Goal: Check status: Check status

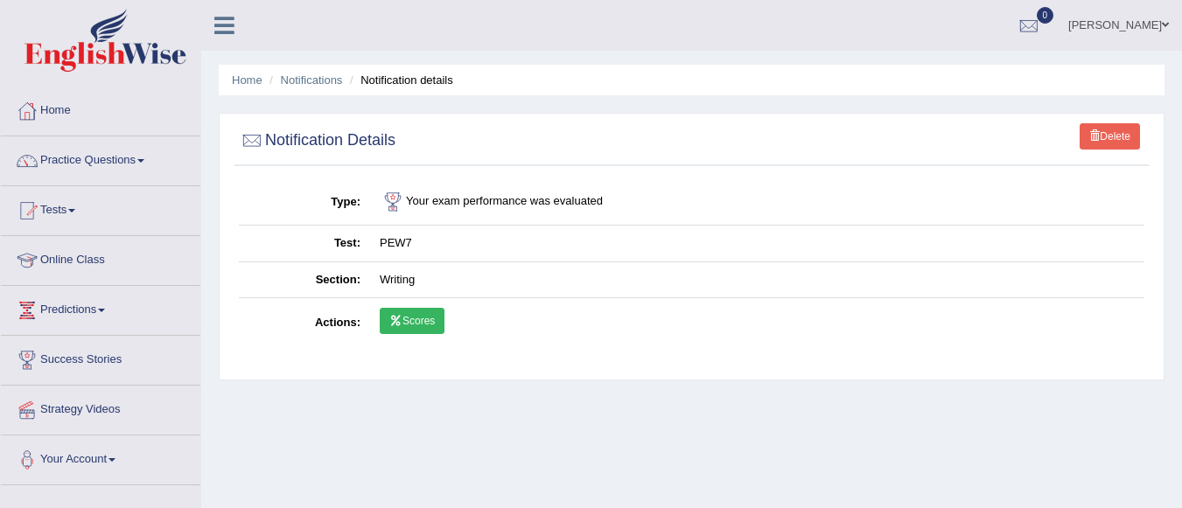
click at [404, 315] on link "Scores" at bounding box center [412, 321] width 65 height 26
